Goal: Task Accomplishment & Management: Complete application form

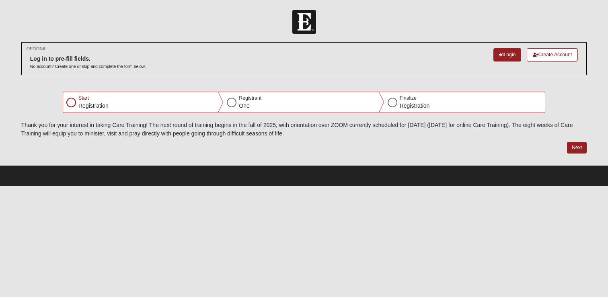
click at [72, 100] on div at bounding box center [71, 103] width 10 height 10
click at [121, 105] on div "Start Registration" at bounding box center [143, 102] width 160 height 20
click at [90, 105] on p "Registration" at bounding box center [93, 106] width 30 height 8
click at [88, 98] on span "Start" at bounding box center [83, 98] width 10 height 6
click at [92, 107] on p "Registration" at bounding box center [93, 106] width 30 height 8
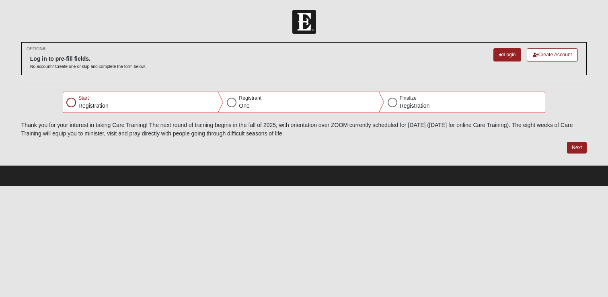
click at [137, 100] on div "Start Registration" at bounding box center [143, 102] width 160 height 20
click at [91, 102] on p "Registration" at bounding box center [93, 106] width 30 height 8
click at [76, 96] on div "Start Registration" at bounding box center [143, 102] width 160 height 20
click at [72, 101] on div at bounding box center [71, 103] width 10 height 10
click at [73, 101] on div at bounding box center [71, 103] width 10 height 10
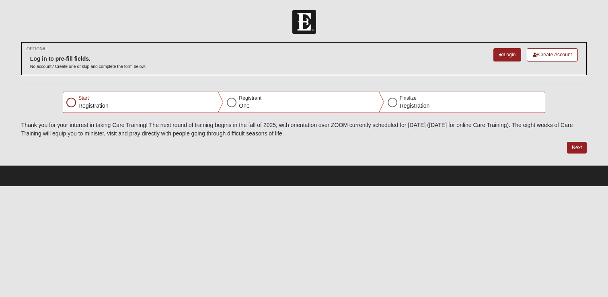
click at [73, 102] on div at bounding box center [71, 103] width 10 height 10
click at [575, 151] on button "Next" at bounding box center [577, 148] width 20 height 12
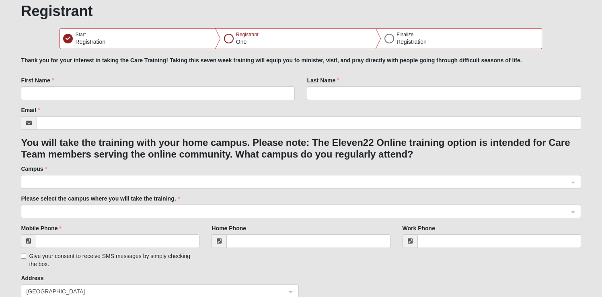
scroll to position [18, 0]
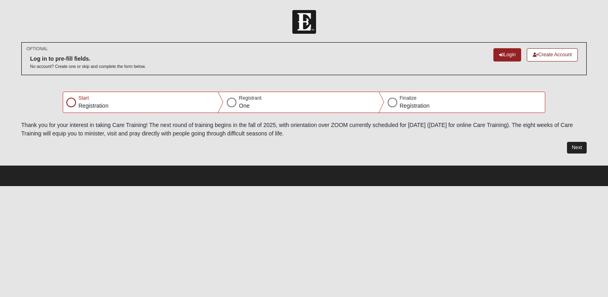
click at [571, 144] on button "Next" at bounding box center [577, 148] width 20 height 12
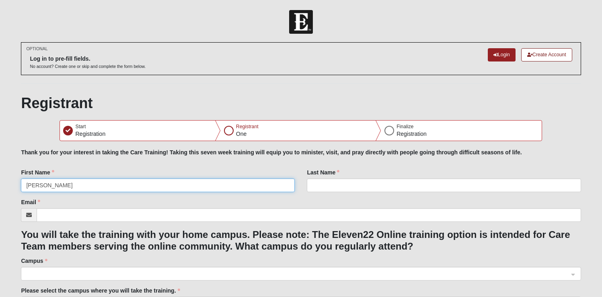
type input "[PERSON_NAME]"
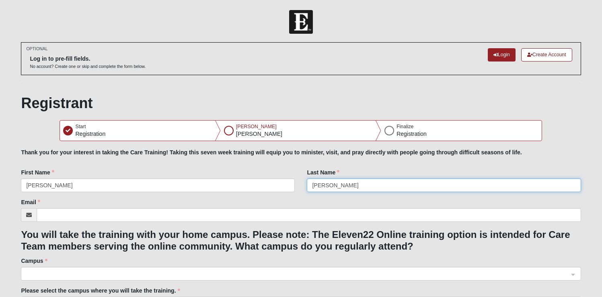
type input "[PERSON_NAME]"
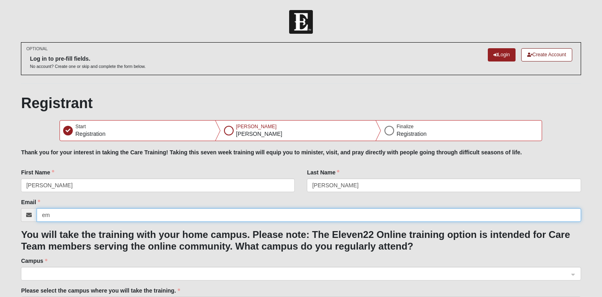
type input "e"
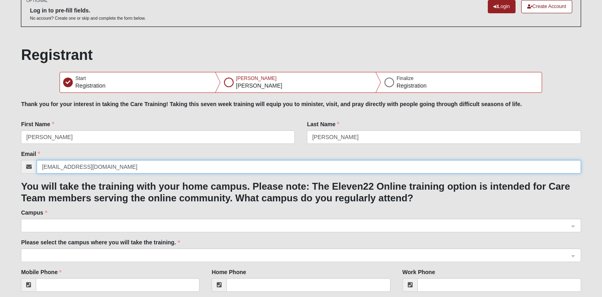
scroll to position [50, 0]
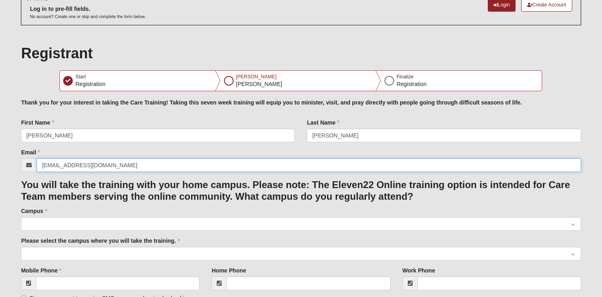
click at [182, 223] on span at bounding box center [297, 224] width 542 height 9
type input "[EMAIL_ADDRESS][DOMAIN_NAME]"
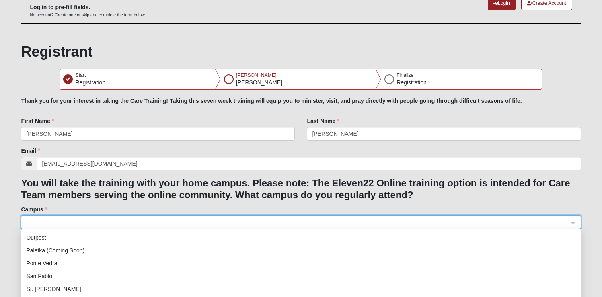
scroll to position [53, 0]
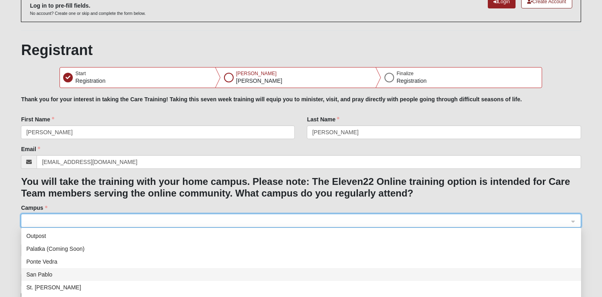
click at [43, 278] on div "San Pablo" at bounding box center [301, 274] width 550 height 9
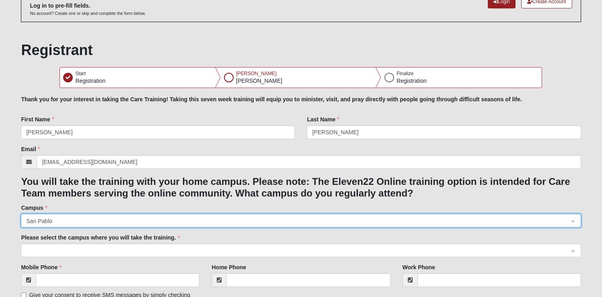
click at [63, 247] on span at bounding box center [297, 251] width 542 height 9
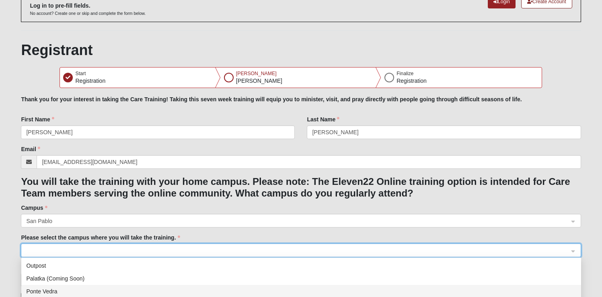
scroll to position [80, 0]
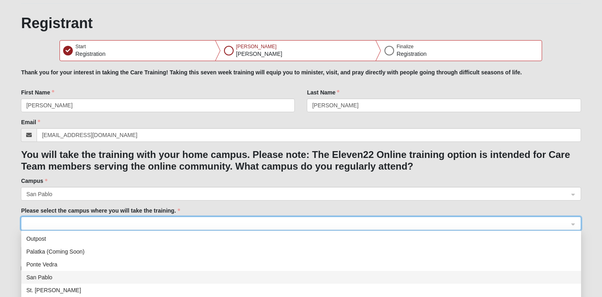
click at [52, 276] on div "San Pablo" at bounding box center [301, 277] width 550 height 9
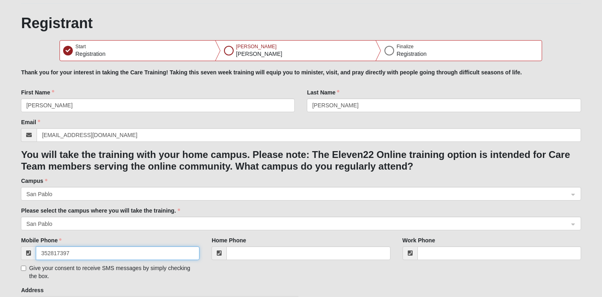
type input "[PHONE_NUMBER]"
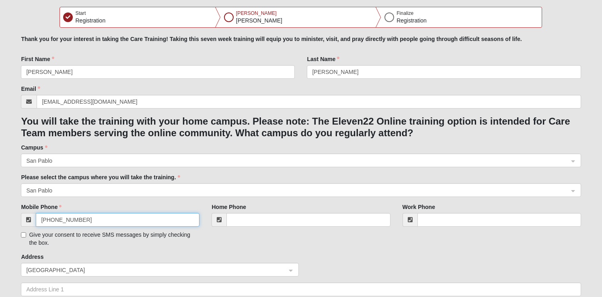
scroll to position [140, 0]
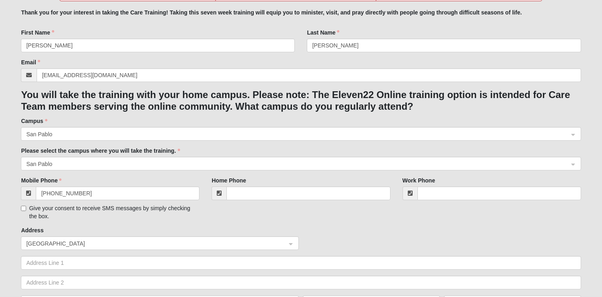
click at [23, 207] on input "Give your consent to receive SMS messages by simply checking the box." at bounding box center [23, 208] width 5 height 5
checkbox input "true"
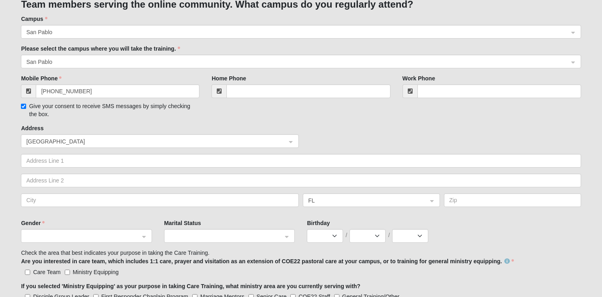
scroll to position [302, 0]
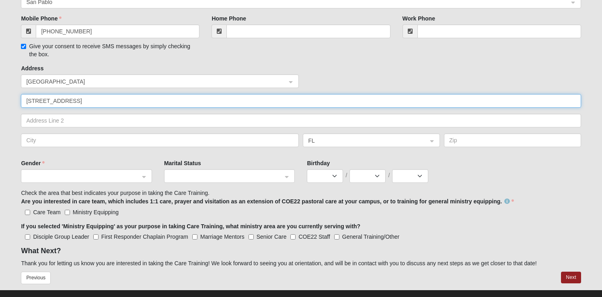
type input "[STREET_ADDRESS]"
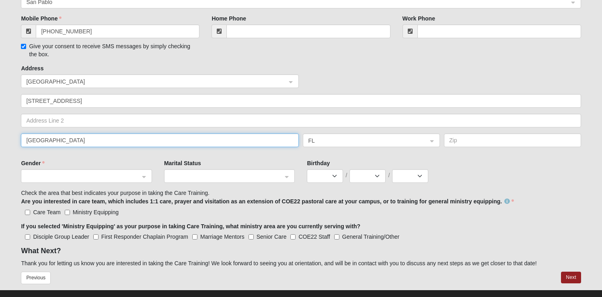
type input "[GEOGRAPHIC_DATA]"
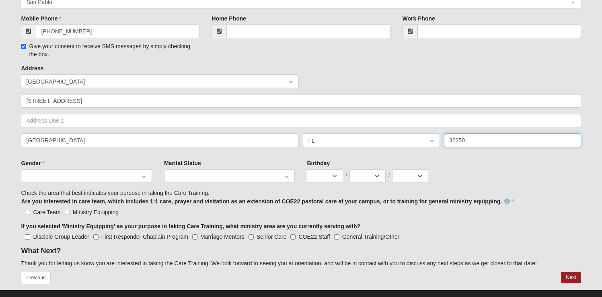
click at [47, 177] on span at bounding box center [82, 176] width 113 height 9
type input "32250"
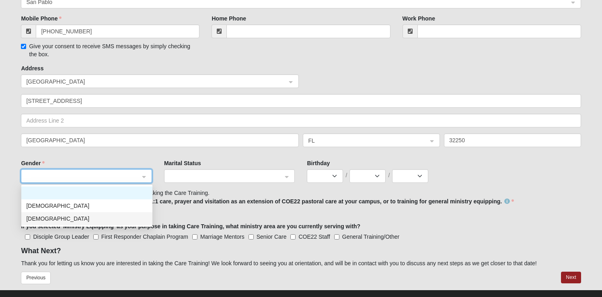
click at [46, 217] on div "[DEMOGRAPHIC_DATA]" at bounding box center [86, 218] width 121 height 9
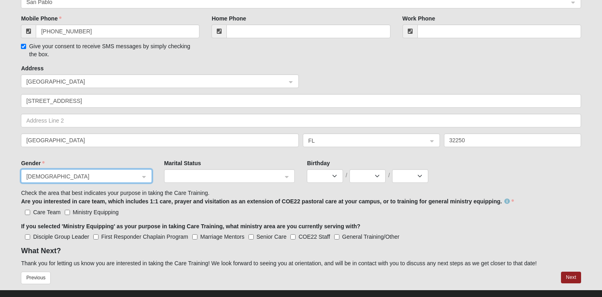
click at [264, 176] on span at bounding box center [225, 176] width 113 height 9
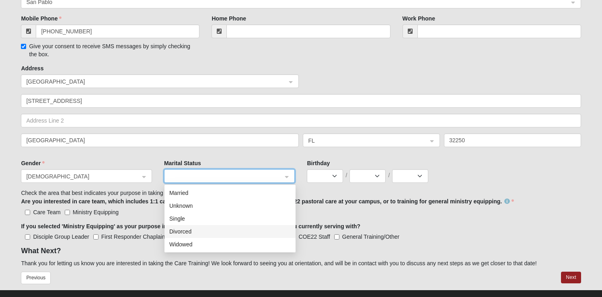
click at [255, 230] on div "Divorced" at bounding box center [229, 231] width 121 height 9
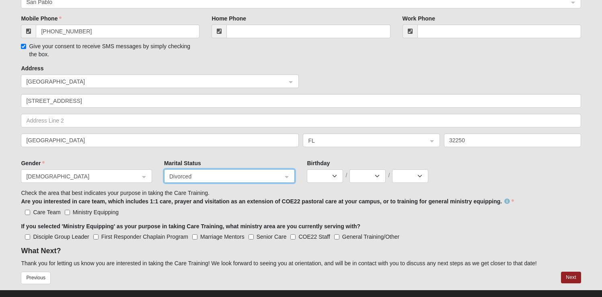
click at [337, 164] on div "Birthday Jan Feb Mar Apr May Jun [DATE] Aug Sep Oct Nov [DATE] 2 3 4 5 6 7 8 9 …" at bounding box center [444, 171] width 274 height 24
click at [343, 183] on div "Birthday Jan Feb Mar Apr May Jun [DATE] Aug Sep Oct Nov [DATE] 2 3 4 5 6 7 8 9 …" at bounding box center [444, 174] width 286 height 30
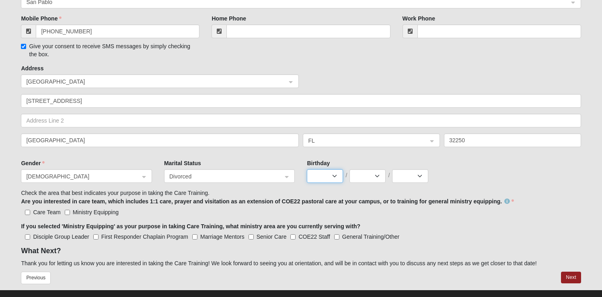
select select "2"
select select "18"
select select "1982"
click at [69, 210] on input "Ministry Equipping" at bounding box center [67, 212] width 5 height 5
checkbox input "true"
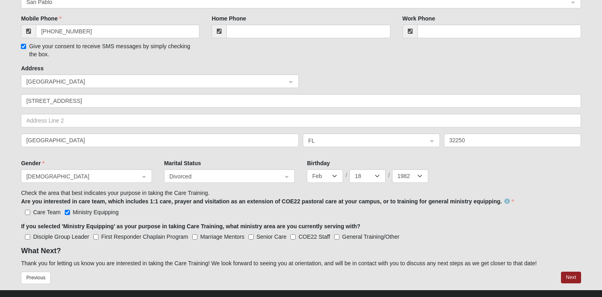
click at [338, 235] on input "General Training/Other" at bounding box center [336, 236] width 5 height 5
checkbox input "true"
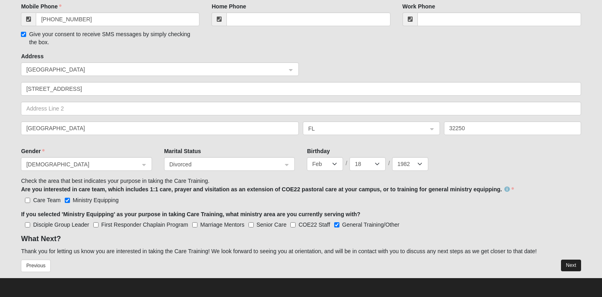
click at [570, 265] on button "Next" at bounding box center [571, 266] width 20 height 12
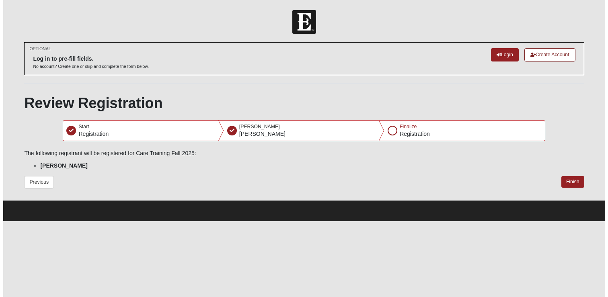
scroll to position [0, 0]
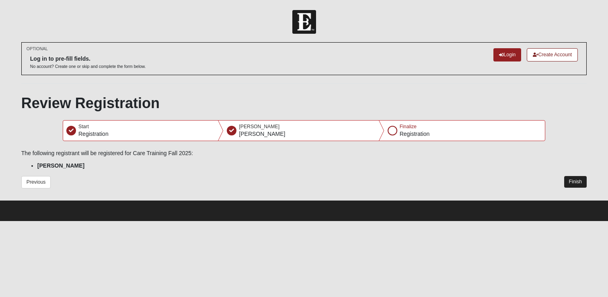
click at [575, 183] on button "Finish" at bounding box center [575, 182] width 23 height 12
